Goal: Task Accomplishment & Management: Manage account settings

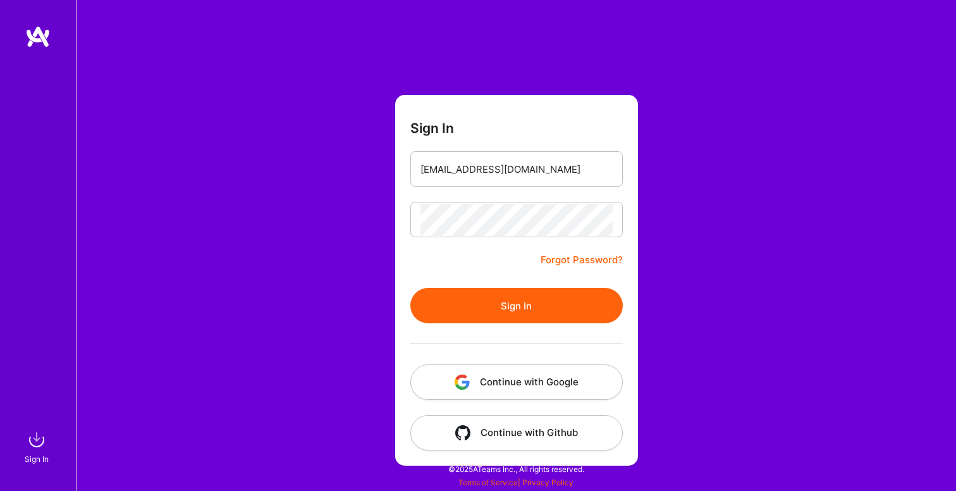
click at [410, 288] on button "Sign In" at bounding box center [516, 305] width 213 height 35
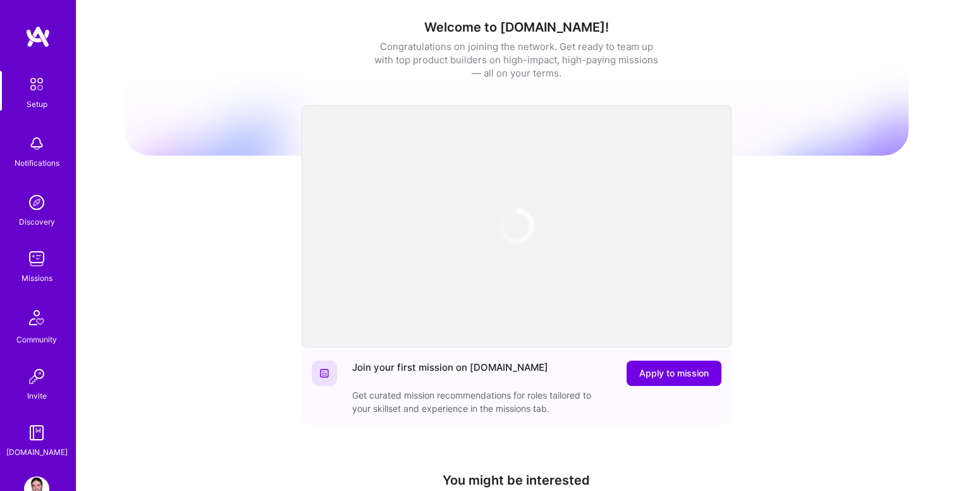
click at [29, 266] on img at bounding box center [36, 258] width 25 height 25
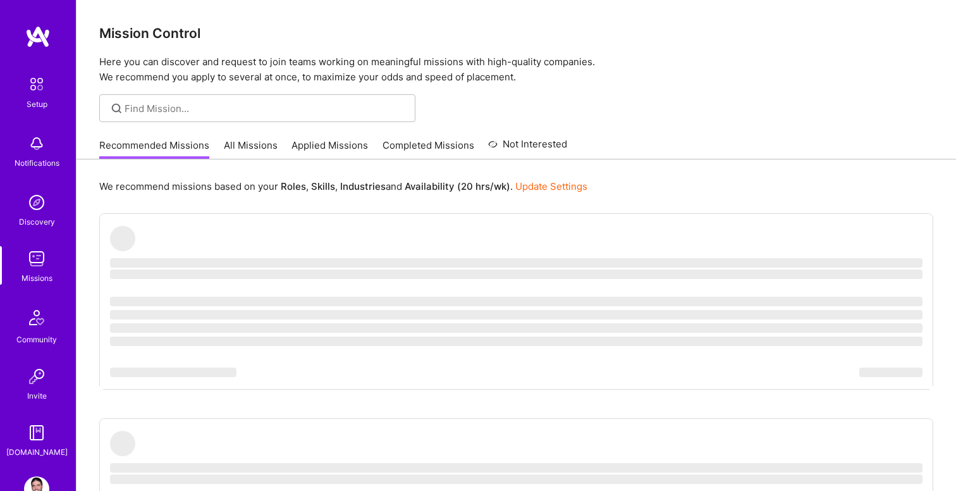
click at [259, 147] on link "All Missions" at bounding box center [251, 149] width 54 height 21
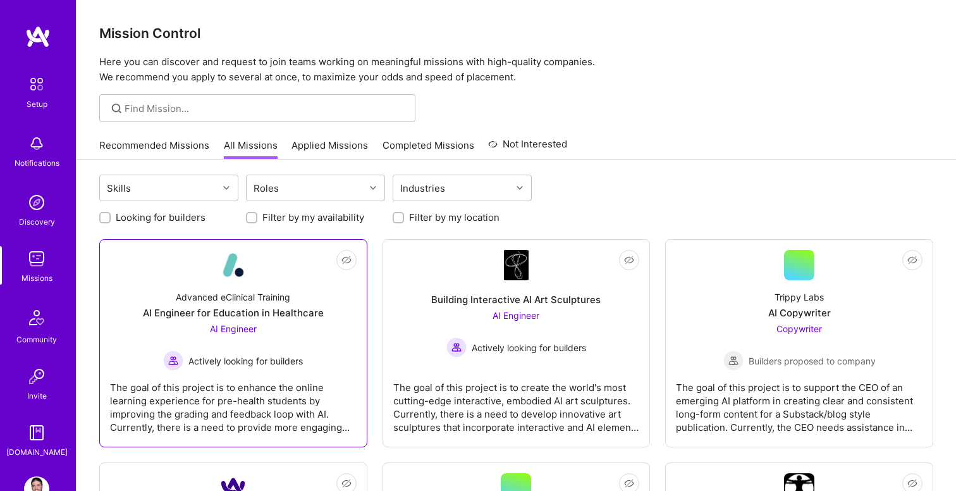
click at [304, 380] on div "The goal of this project is to enhance the online learning experience for pre-h…" at bounding box center [233, 402] width 247 height 63
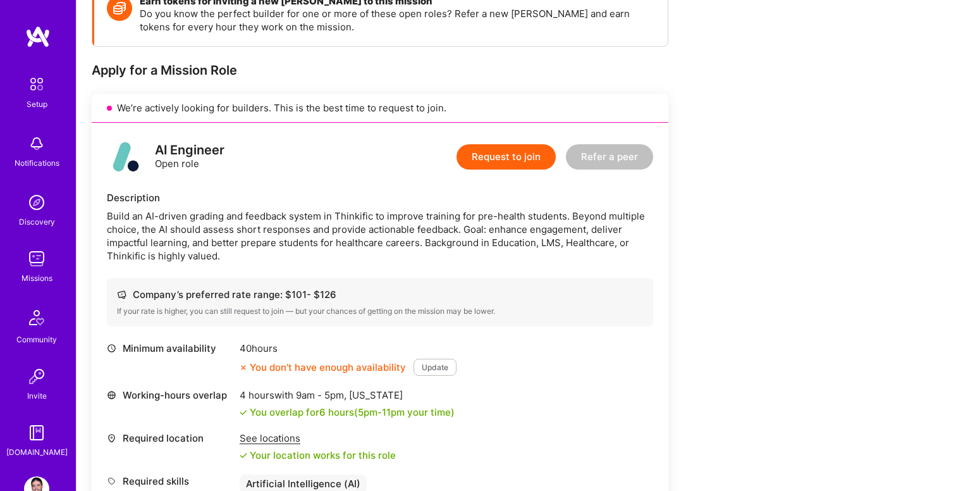
scroll to position [223, 0]
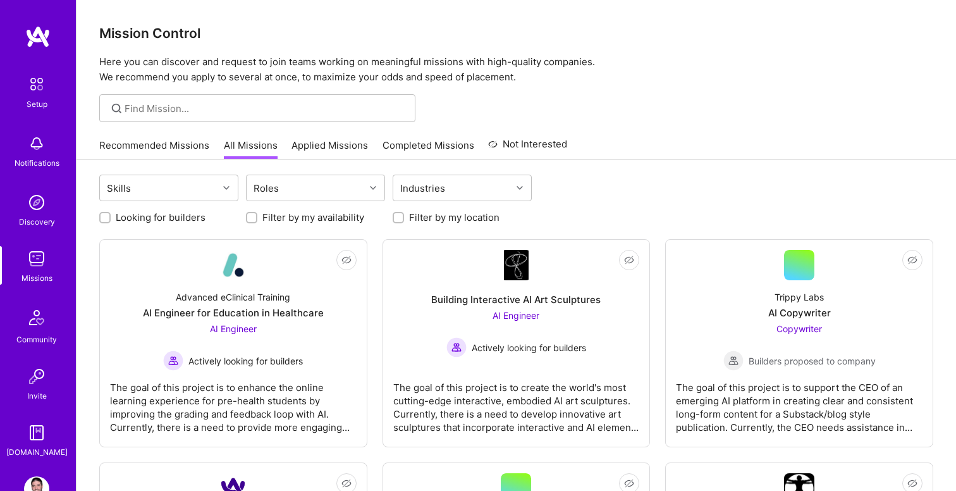
click at [334, 147] on link "Applied Missions" at bounding box center [330, 149] width 77 height 21
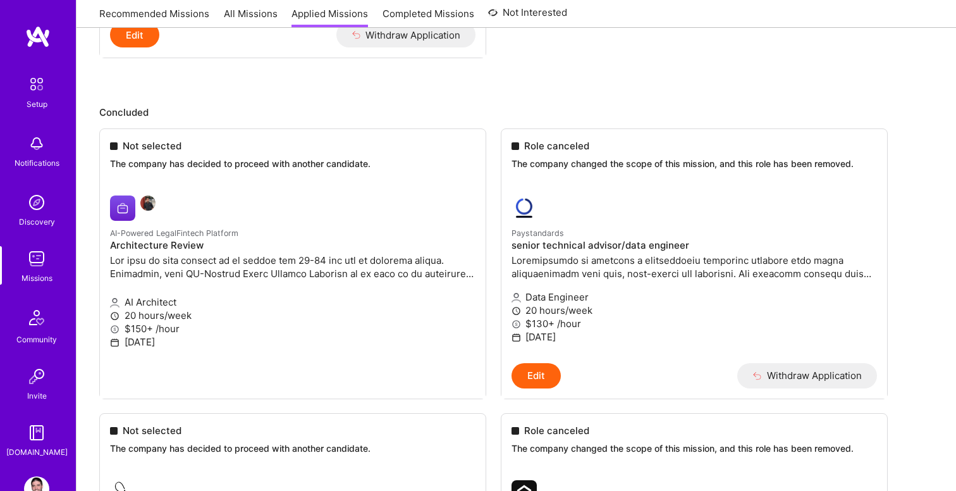
scroll to position [471, 0]
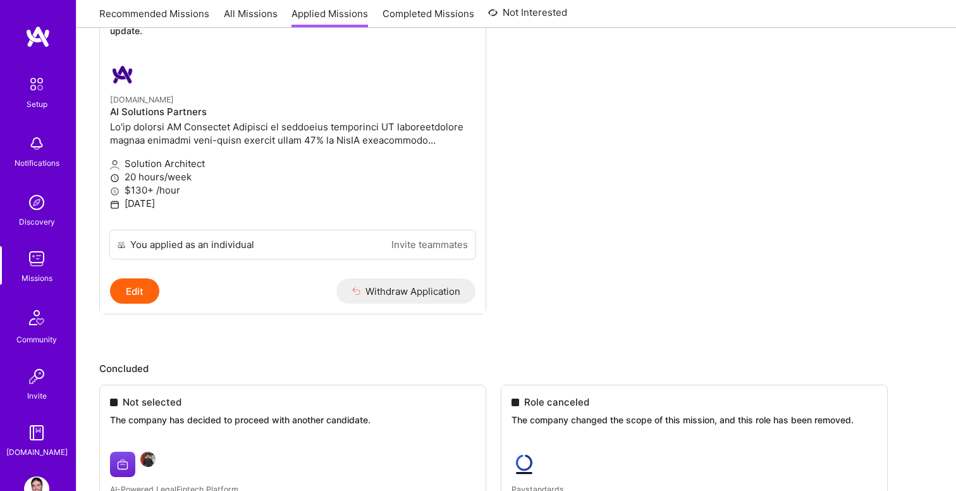
scroll to position [0, 0]
